Goal: Task Accomplishment & Management: Use online tool/utility

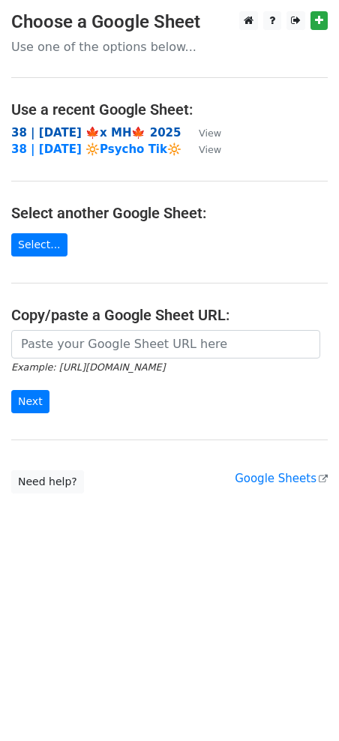
click at [122, 127] on strong "38 | SEP 25 🍁x MH🍁 2025" at bounding box center [95, 132] width 169 height 13
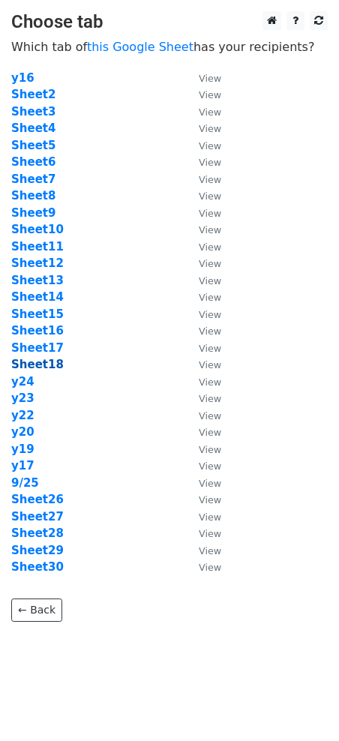
click at [52, 366] on strong "Sheet18" at bounding box center [37, 364] width 52 height 13
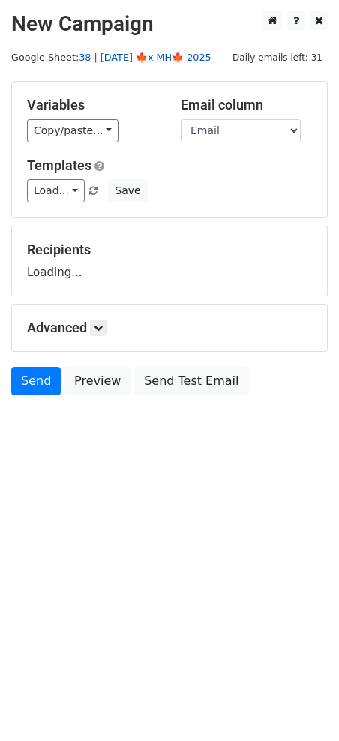
click at [133, 52] on link "38 | SEP 25 🍁x MH🍁 2025" at bounding box center [145, 57] width 132 height 11
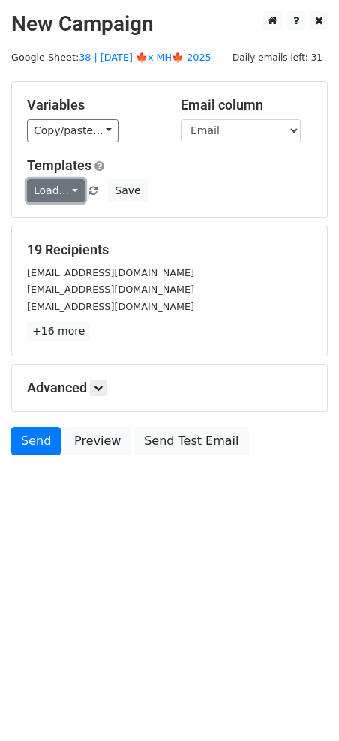
click at [61, 189] on link "Load..." at bounding box center [56, 190] width 58 height 23
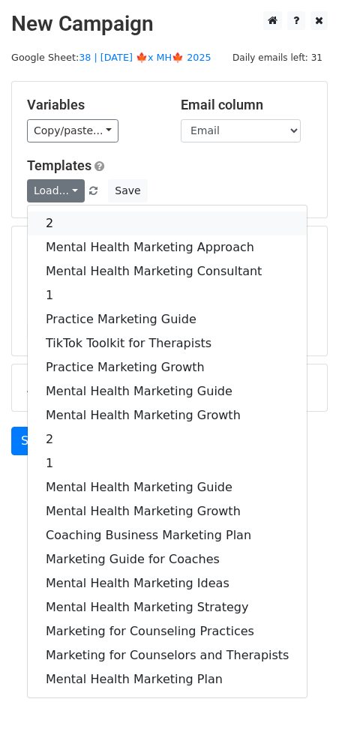
click at [118, 217] on link "2" at bounding box center [167, 223] width 279 height 24
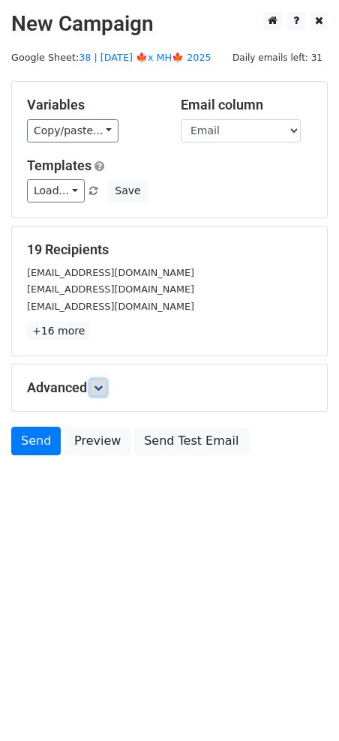
click at [106, 389] on link at bounding box center [98, 387] width 16 height 16
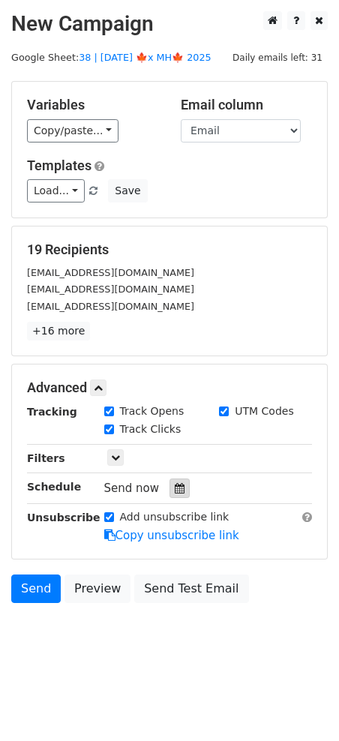
click at [176, 488] on icon at bounding box center [180, 488] width 10 height 10
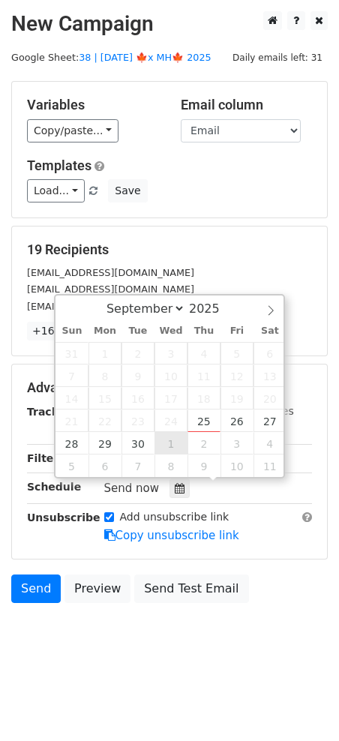
type input "2025-10-01 12:00"
select select "9"
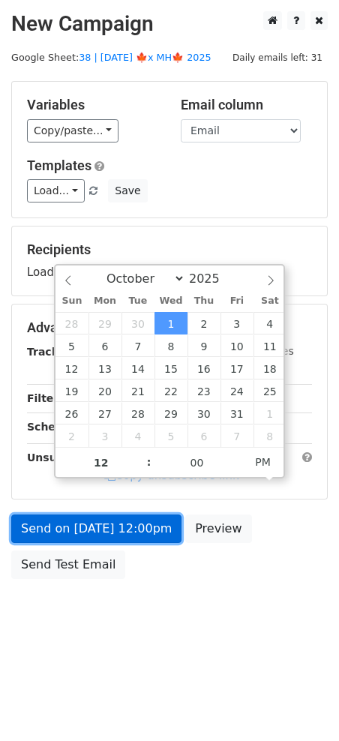
click at [116, 534] on link "Send on Oct 1 at 12:00pm" at bounding box center [96, 528] width 170 height 28
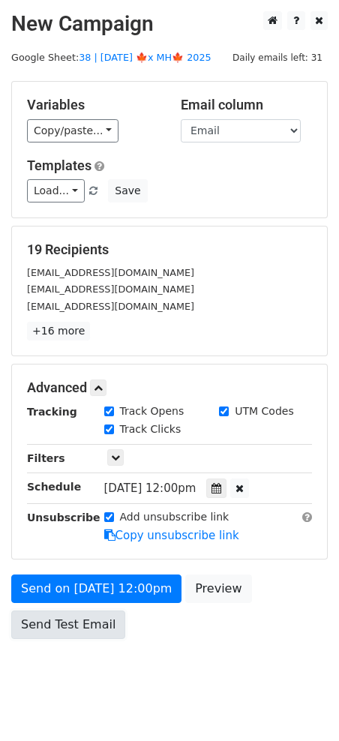
click at [67, 629] on link "Send Test Email" at bounding box center [68, 624] width 114 height 28
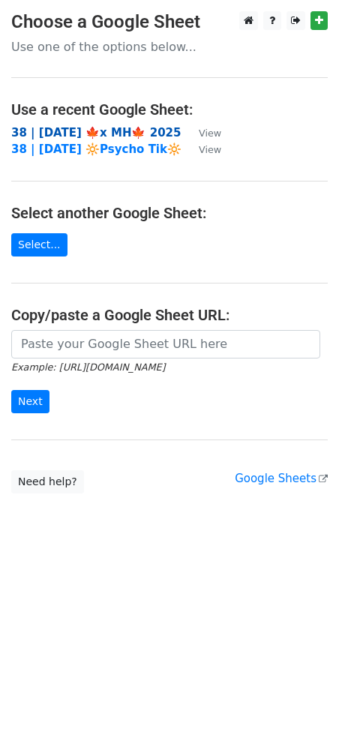
click at [88, 130] on strong "38 | SEP 25 🍁x MH🍁 2025" at bounding box center [95, 132] width 169 height 13
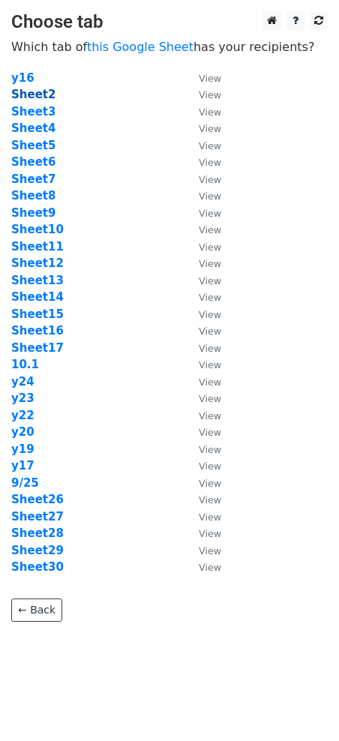
click at [36, 93] on strong "Sheet2" at bounding box center [33, 94] width 44 height 13
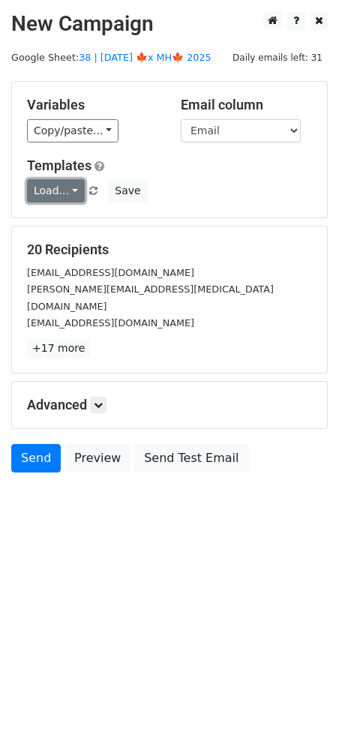
click at [55, 187] on link "Load..." at bounding box center [56, 190] width 58 height 23
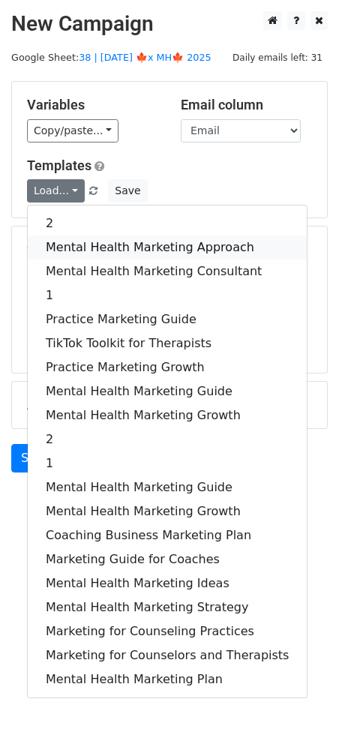
click at [64, 247] on link "Mental Health Marketing Approach" at bounding box center [167, 247] width 279 height 24
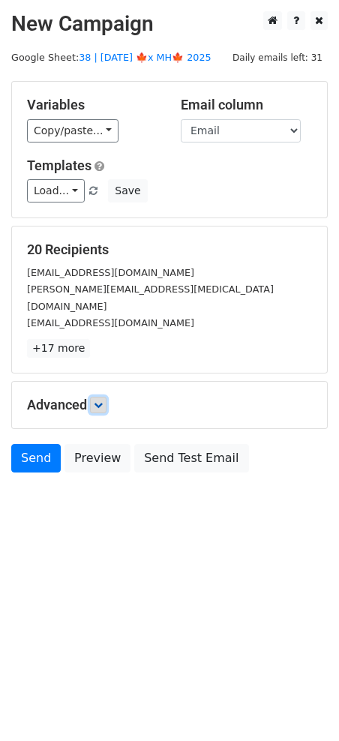
click at [101, 400] on icon at bounding box center [98, 404] width 9 height 9
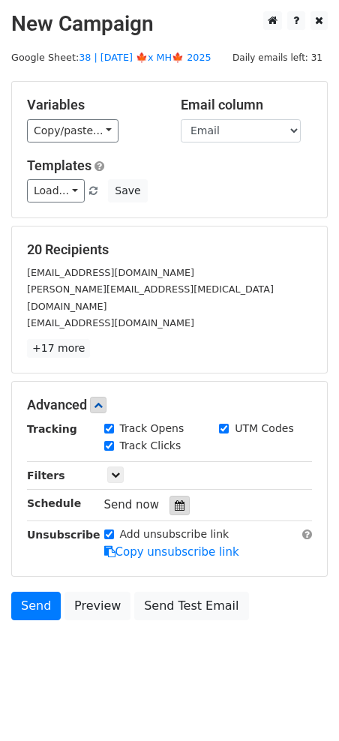
click at [175, 500] on icon at bounding box center [180, 505] width 10 height 10
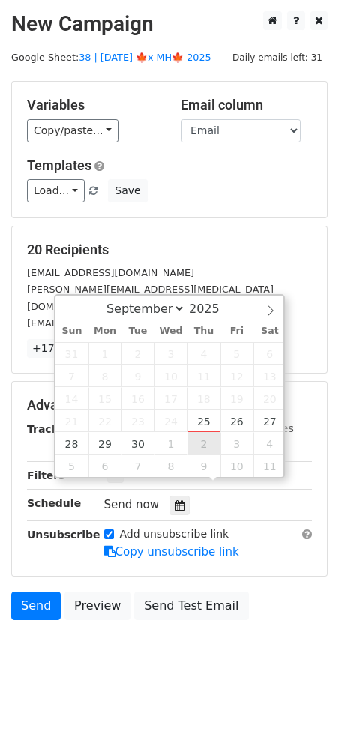
type input "2025-10-02 12:00"
select select "9"
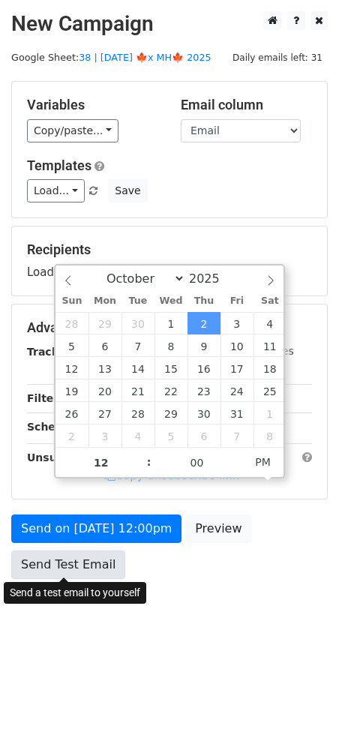
click at [103, 552] on link "Send Test Email" at bounding box center [68, 564] width 114 height 28
